Goal: Navigation & Orientation: Find specific page/section

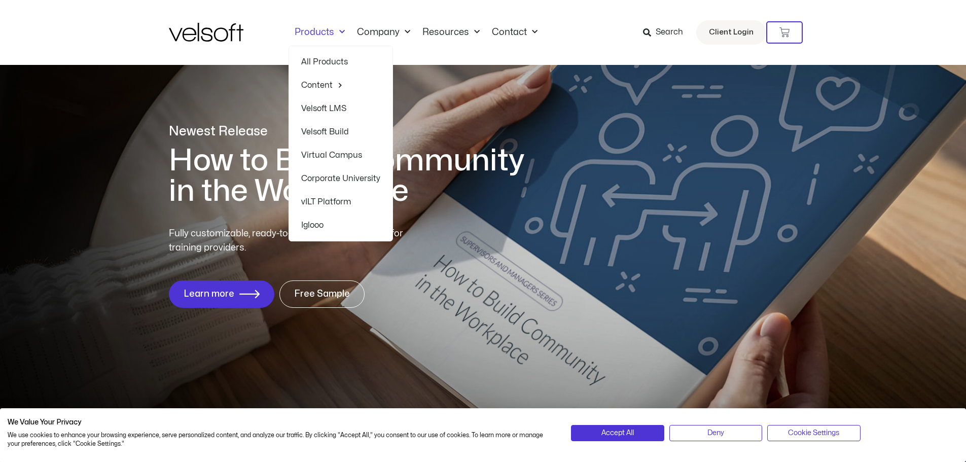
click at [334, 25] on span "Menu" at bounding box center [339, 32] width 11 height 17
